Goal: Transaction & Acquisition: Download file/media

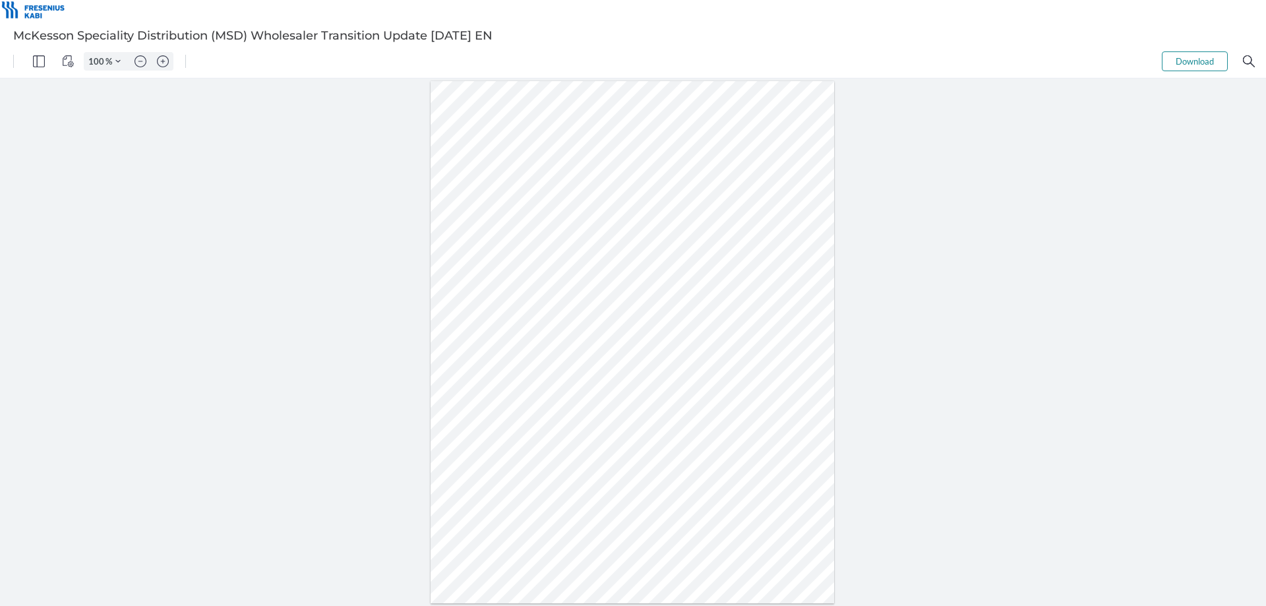
click at [628, 264] on div at bounding box center [633, 341] width 1266 height 527
click at [579, 264] on div at bounding box center [631, 342] width 403 height 522
click at [628, 264] on div at bounding box center [631, 342] width 403 height 522
click at [628, 67] on button "Download" at bounding box center [1194, 61] width 66 height 20
